Goal: Find specific page/section: Find specific page/section

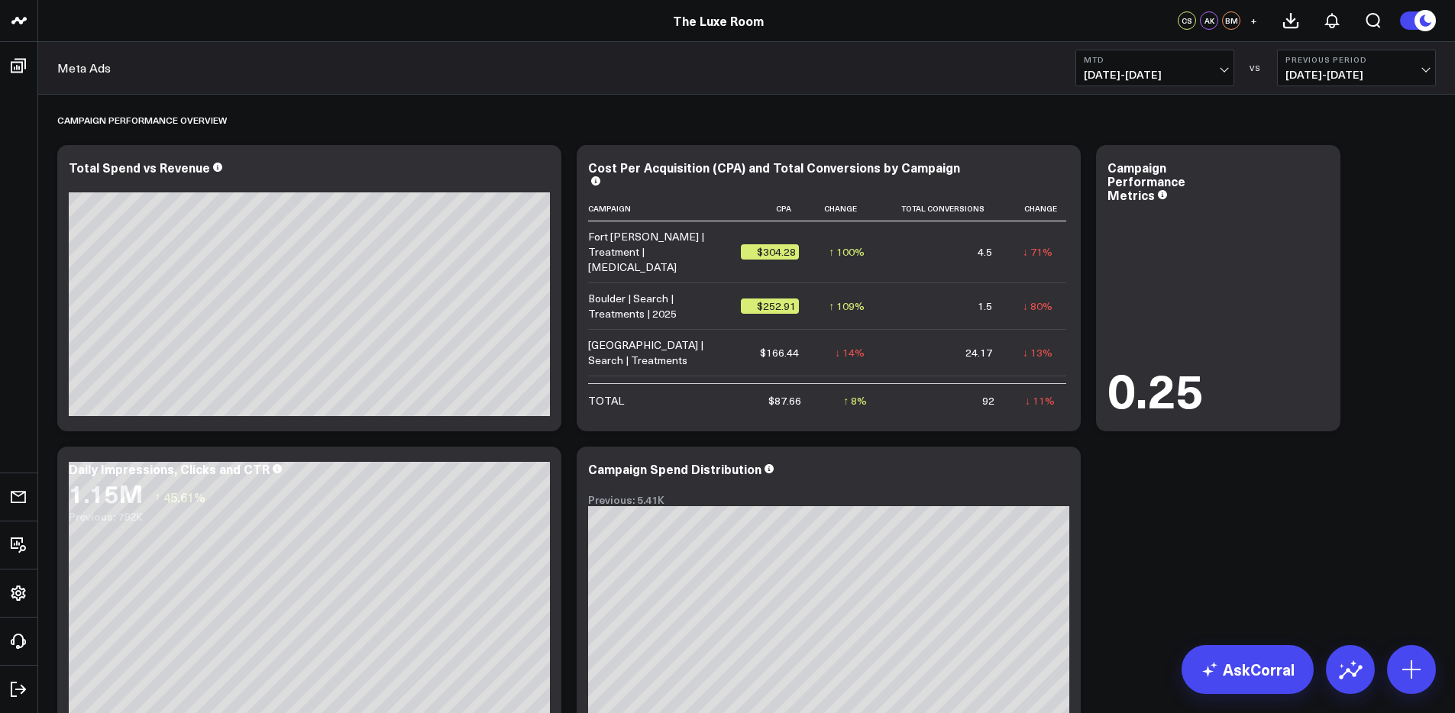
click at [1191, 76] on span "[DATE] - [DATE]" at bounding box center [1155, 75] width 142 height 12
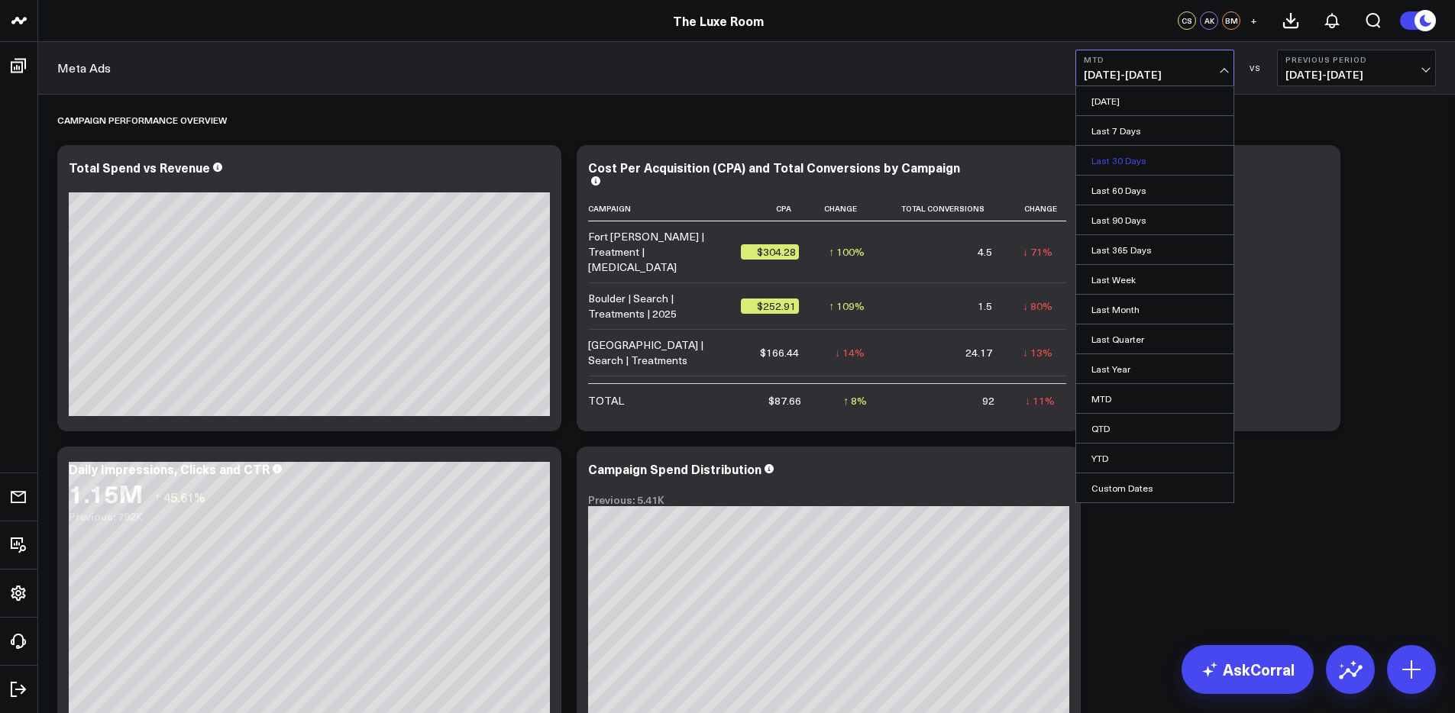
click at [1120, 160] on link "Last 30 Days" at bounding box center [1154, 160] width 157 height 29
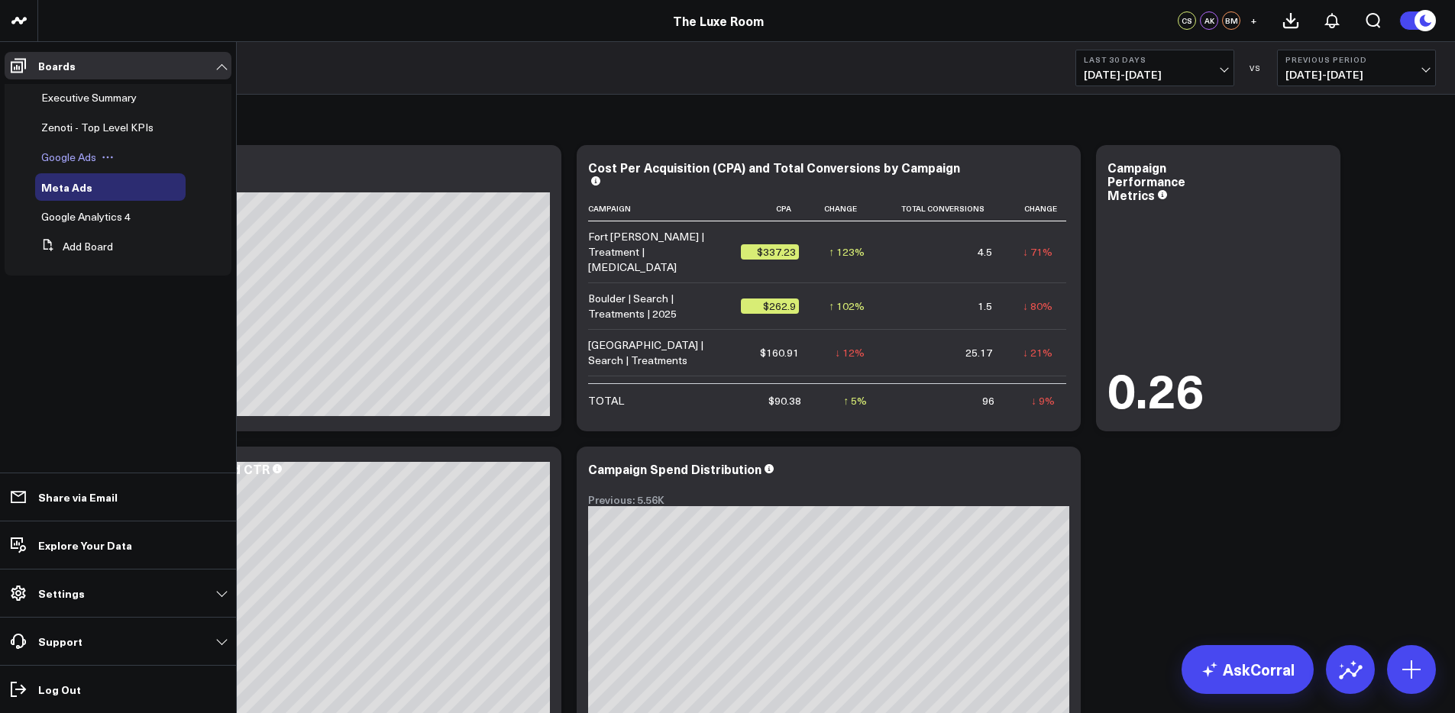
click at [56, 158] on span "Google Ads" at bounding box center [68, 157] width 55 height 15
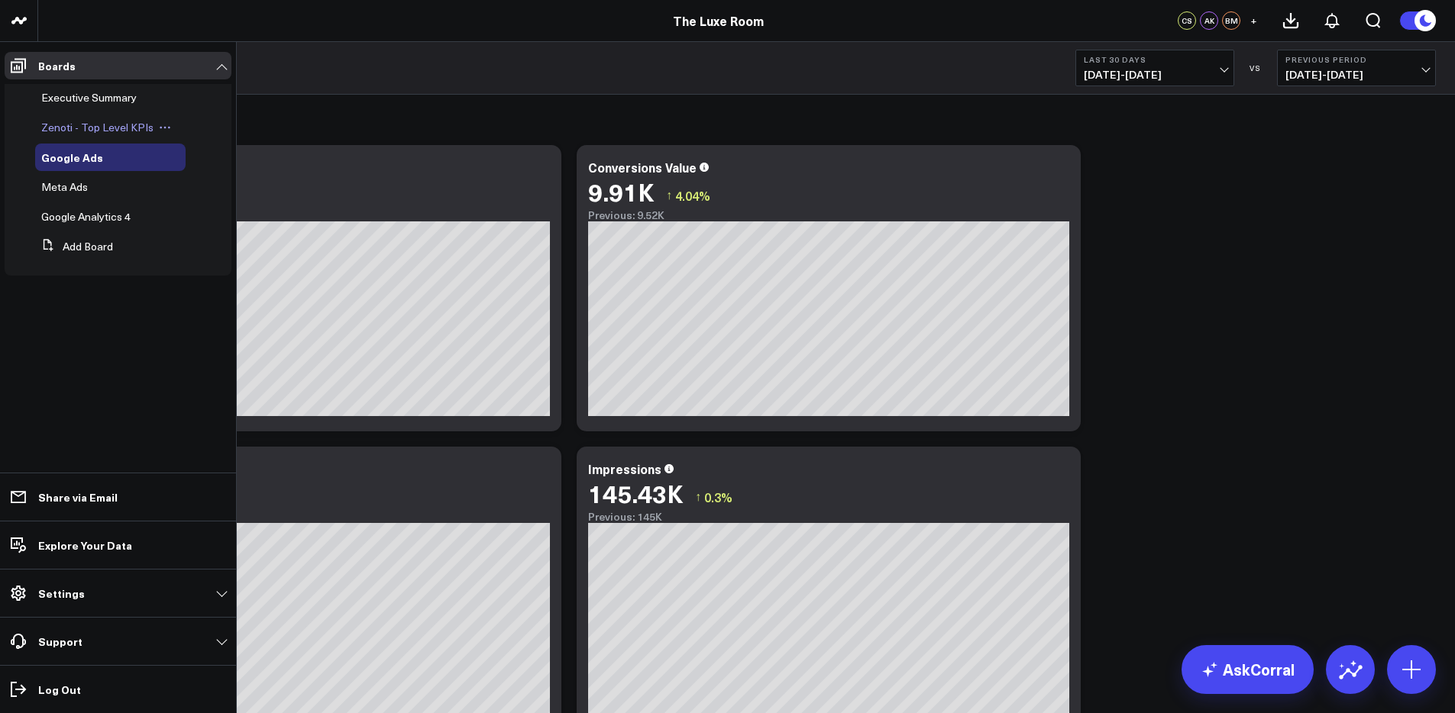
click at [64, 123] on span "Zenoti - Top Level KPIs" at bounding box center [97, 127] width 112 height 15
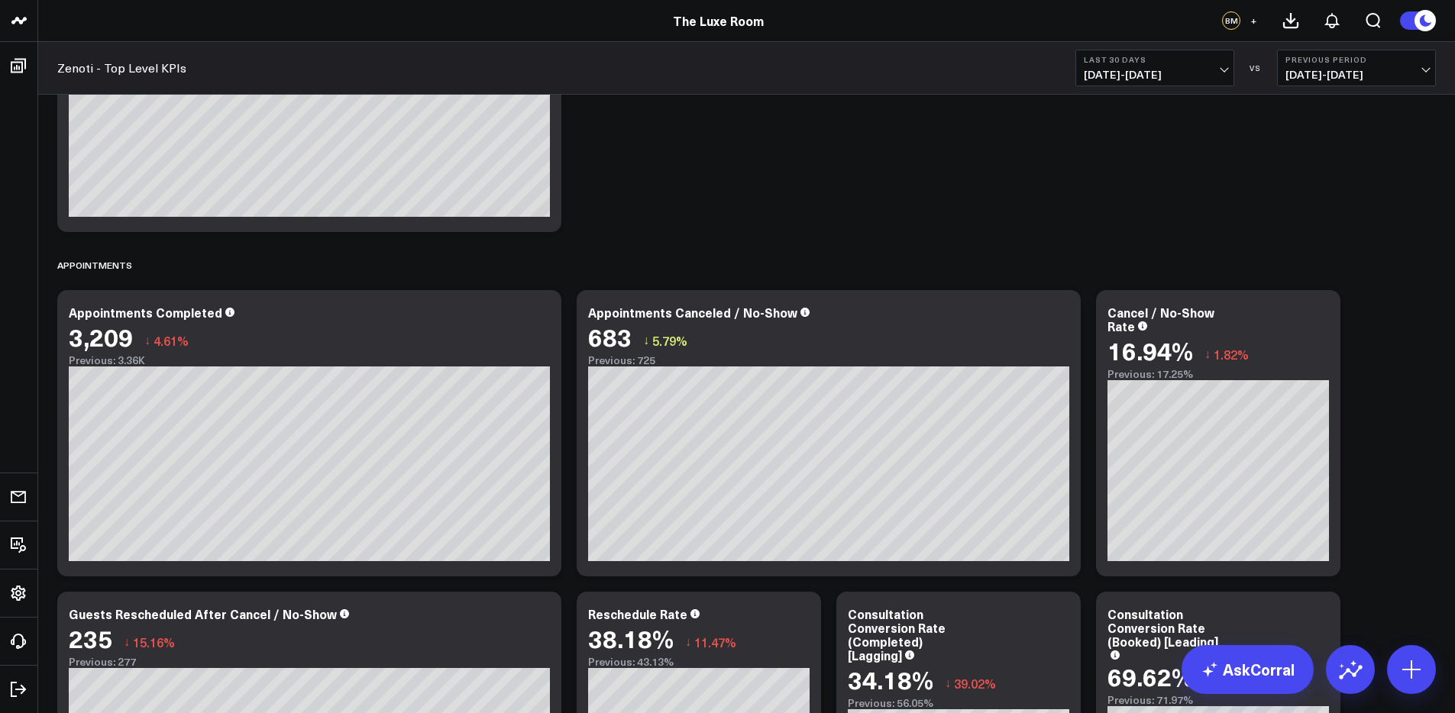
scroll to position [2004, 0]
